Goal: Find specific page/section: Find specific page/section

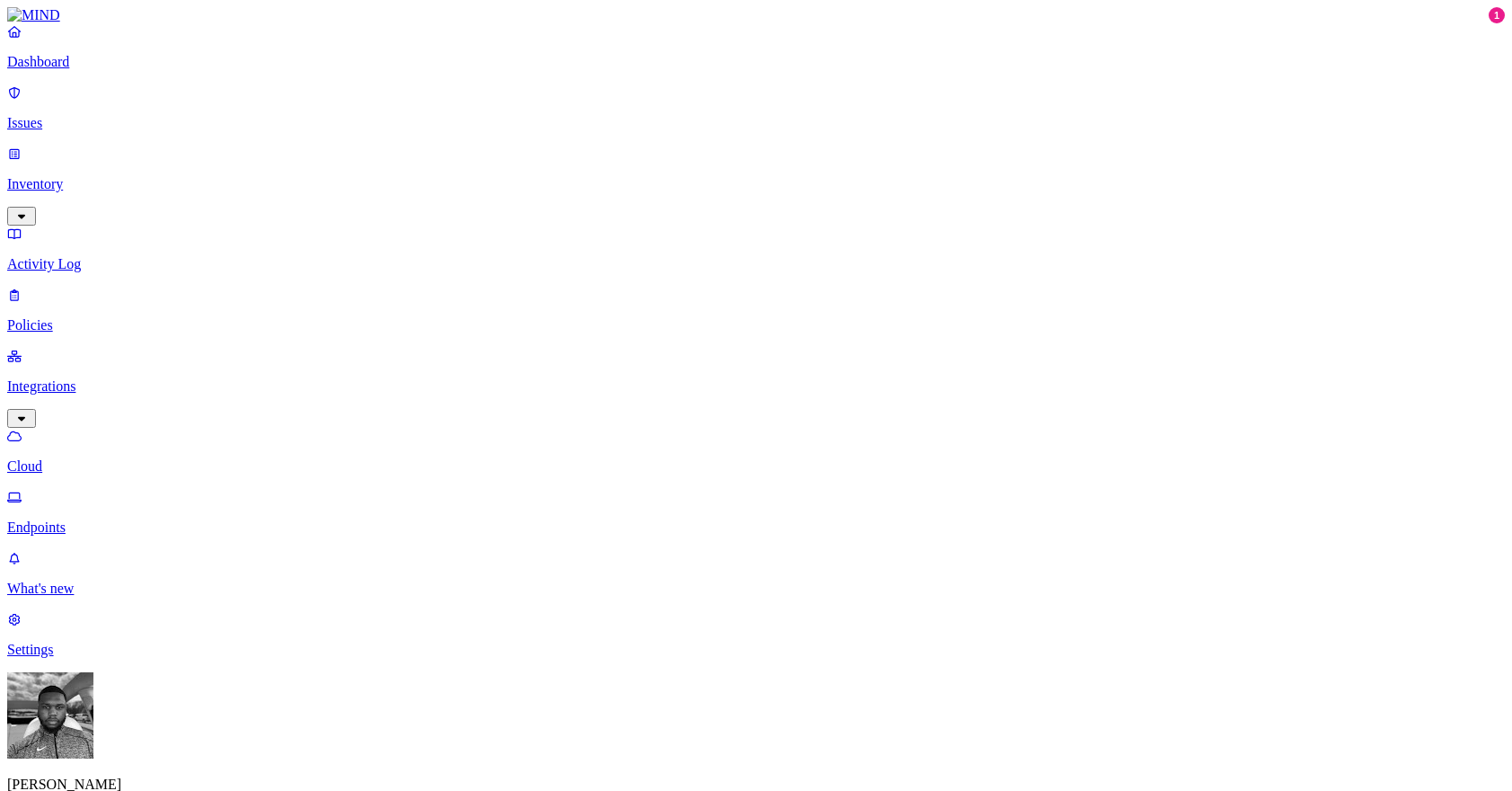
drag, startPoint x: 1076, startPoint y: 57, endPoint x: 1166, endPoint y: 57, distance: 90.0
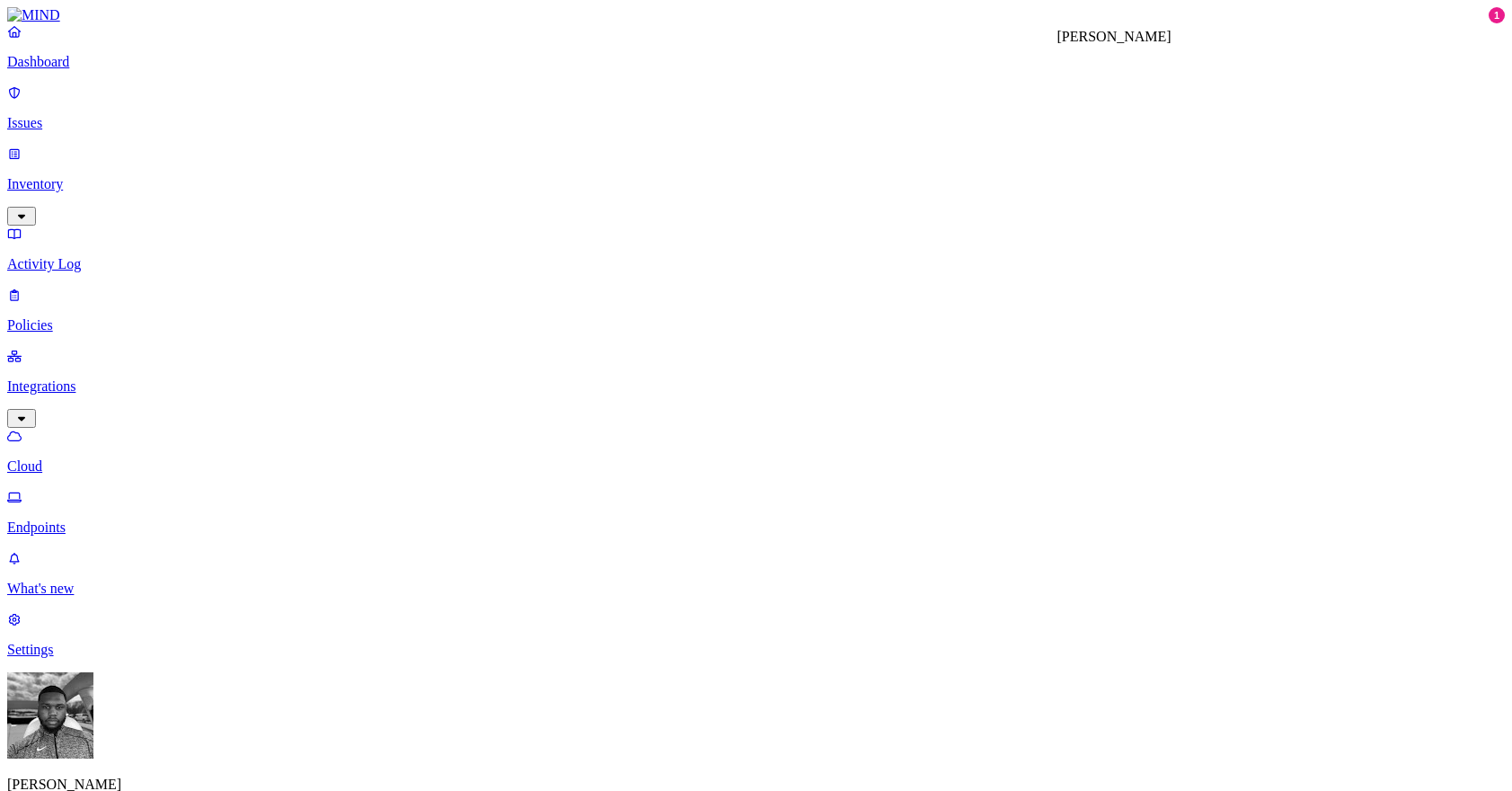
drag, startPoint x: 1167, startPoint y: 65, endPoint x: 1063, endPoint y: 65, distance: 104.0
